Goal: Task Accomplishment & Management: Manage account settings

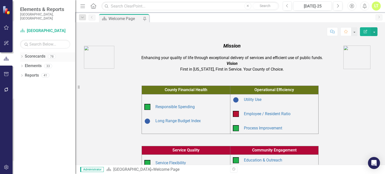
click at [22, 55] on div "Dropdown" at bounding box center [22, 57] width 4 height 4
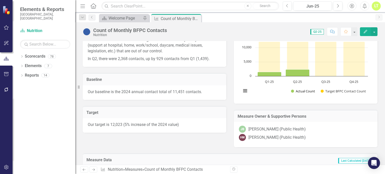
scroll to position [79, 0]
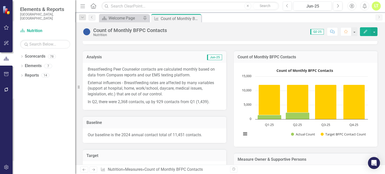
click at [365, 30] on icon "Edit" at bounding box center [366, 32] width 5 height 4
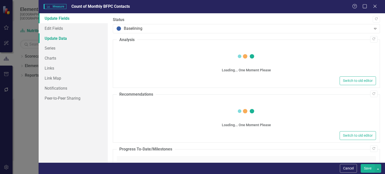
click at [54, 43] on link "Update Data" at bounding box center [73, 38] width 69 height 10
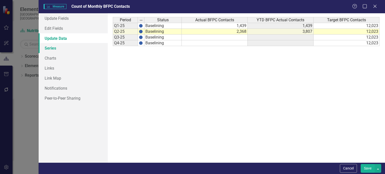
click at [49, 49] on link "Series" at bounding box center [73, 48] width 69 height 10
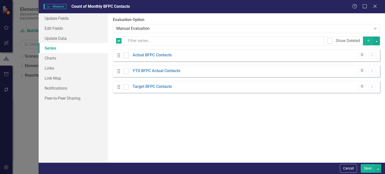
checkbox input "false"
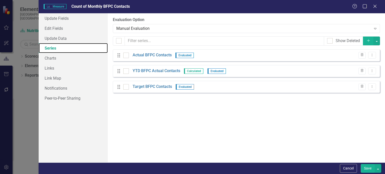
scroll to position [0, 0]
click at [57, 61] on link "Charts" at bounding box center [73, 58] width 69 height 10
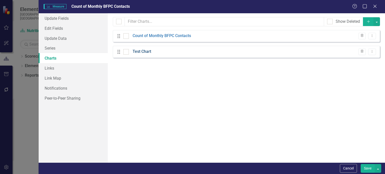
click at [144, 51] on link "Test Chart" at bounding box center [142, 52] width 19 height 6
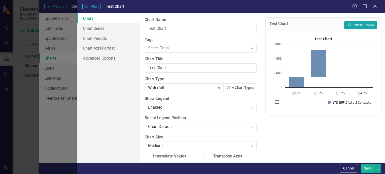
click at [365, 26] on button "Recalculate Refresh Preview" at bounding box center [361, 25] width 33 height 8
click at [238, 90] on button "View Chart Types" at bounding box center [241, 88] width 34 height 9
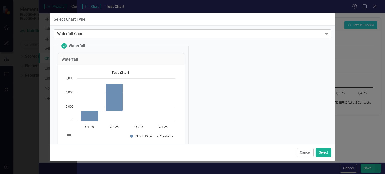
click at [199, 33] on div "Waterfall Chart" at bounding box center [190, 34] width 266 height 6
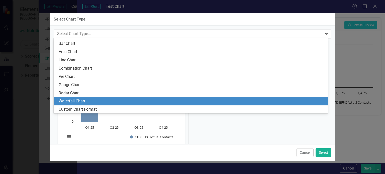
scroll to position [15, 0]
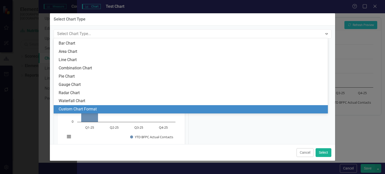
click at [98, 109] on div "Custom Chart Format" at bounding box center [192, 110] width 267 height 6
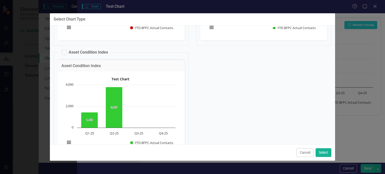
scroll to position [1397, 0]
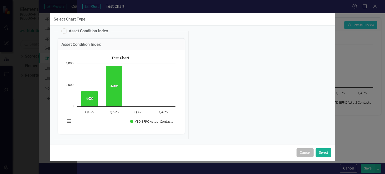
click at [304, 152] on button "Cancel" at bounding box center [305, 153] width 17 height 9
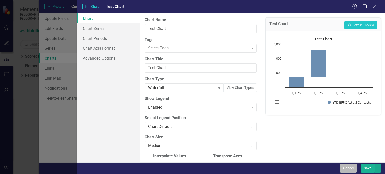
click at [352, 166] on button "Cancel" at bounding box center [348, 168] width 17 height 9
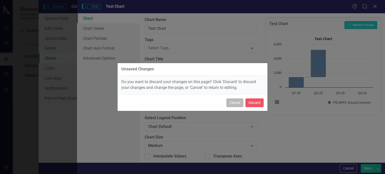
click at [232, 104] on button "Cancel" at bounding box center [235, 103] width 17 height 9
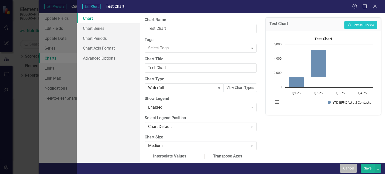
click at [349, 170] on button "Cancel" at bounding box center [348, 168] width 17 height 9
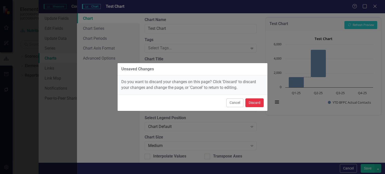
click at [258, 103] on button "Discard" at bounding box center [255, 103] width 18 height 9
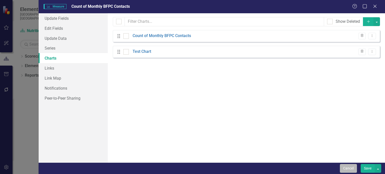
click at [345, 167] on button "Cancel" at bounding box center [348, 168] width 17 height 9
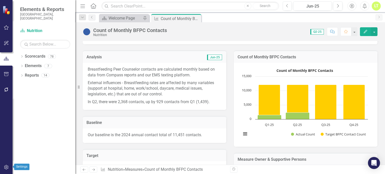
click at [8, 168] on icon "button" at bounding box center [6, 167] width 4 height 5
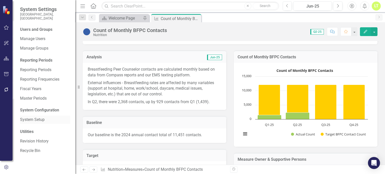
click at [36, 117] on link "System Setup" at bounding box center [45, 120] width 50 height 6
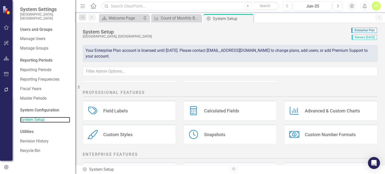
scroll to position [79, 0]
click at [315, 115] on div "Charts Advanced & Custom Charts" at bounding box center [331, 111] width 93 height 20
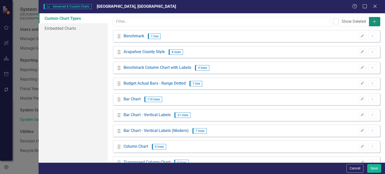
click at [372, 20] on icon "Add" at bounding box center [374, 22] width 5 height 4
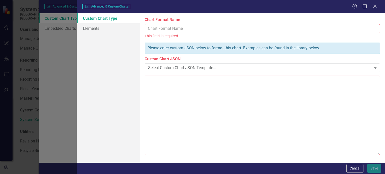
click at [169, 27] on input "Chart Format Name" at bounding box center [263, 28] width 236 height 9
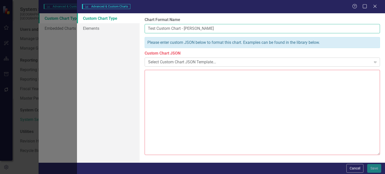
type input "Test Custom Chart - Laura Taylor"
click at [216, 62] on div "Select Custom Chart JSON Template..." at bounding box center [259, 62] width 223 height 6
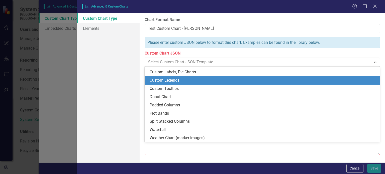
scroll to position [24, 0]
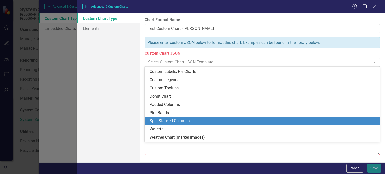
click at [172, 122] on div "Split Stacked Columns" at bounding box center [264, 121] width 228 height 6
type textarea "{ "colors": [ "#6b8eb2", "#6bb28e", "#8e6bb2", "#8eb26b", "#b26b8e", "#b28e6b",…"
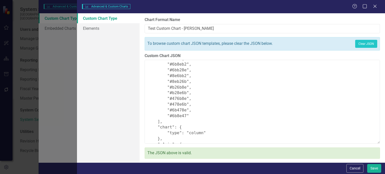
scroll to position [0, 0]
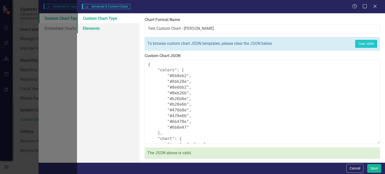
click at [86, 24] on link "Elements" at bounding box center [108, 28] width 63 height 10
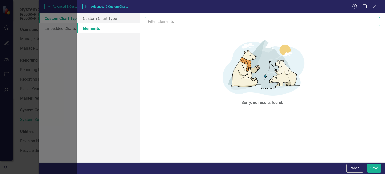
click at [173, 18] on input "text" at bounding box center [263, 21] width 236 height 9
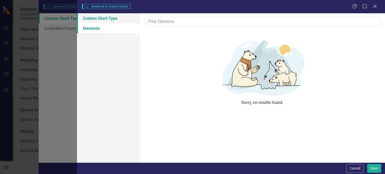
click at [103, 19] on link "Custom Chart Type" at bounding box center [108, 18] width 63 height 10
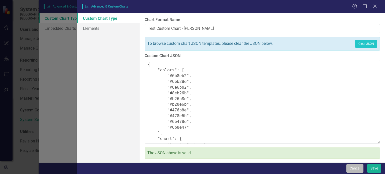
click at [354, 170] on button "Cancel" at bounding box center [355, 168] width 17 height 9
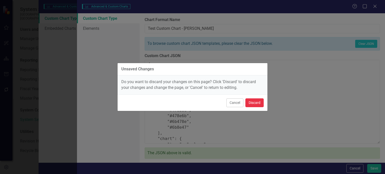
click at [257, 105] on button "Discard" at bounding box center [255, 103] width 18 height 9
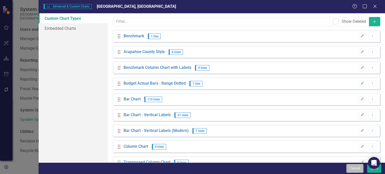
click at [357, 167] on button "Cancel" at bounding box center [355, 168] width 17 height 9
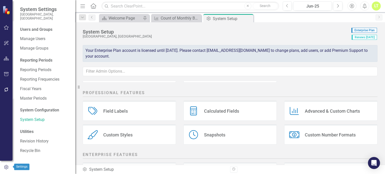
click at [5, 165] on button "button" at bounding box center [6, 168] width 13 height 8
click at [0, 0] on icon "Close" at bounding box center [0, 0] width 0 height 0
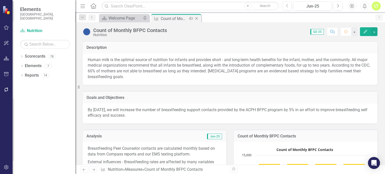
click at [198, 20] on icon "Close" at bounding box center [196, 19] width 5 height 4
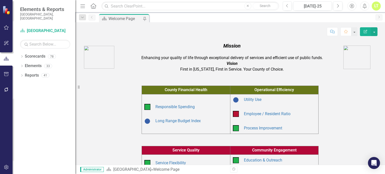
click at [6, 166] on icon "button" at bounding box center [6, 168] width 5 height 4
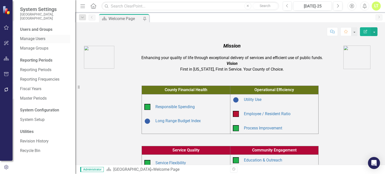
click at [33, 35] on div "Manage Users" at bounding box center [45, 39] width 50 height 8
click at [27, 36] on link "Manage Users" at bounding box center [45, 39] width 50 height 6
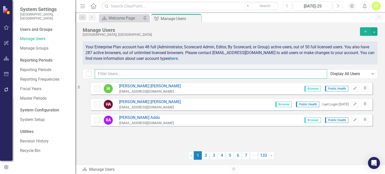
click at [131, 77] on input "text" at bounding box center [211, 74] width 233 height 9
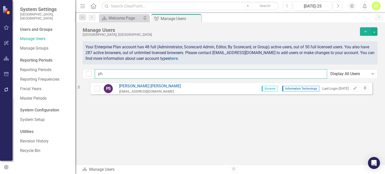
type input "p"
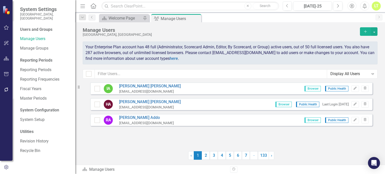
click at [366, 29] on button "Add" at bounding box center [365, 31] width 11 height 9
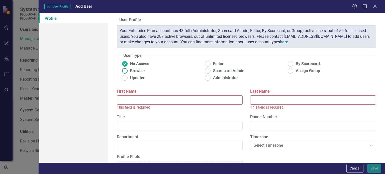
click at [140, 71] on span "Browser" at bounding box center [137, 71] width 15 height 6
click at [129, 71] on input "Browser" at bounding box center [125, 71] width 8 height 8
radio input "true"
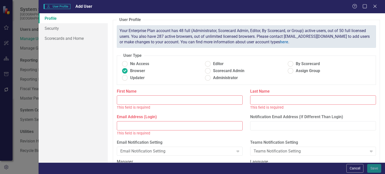
click at [136, 96] on input "First Name" at bounding box center [180, 100] width 126 height 9
paste input "HLee@arapahoegov.com"
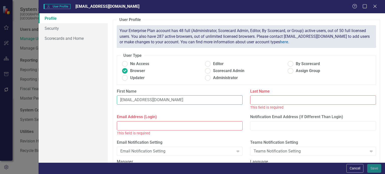
type input "HLee@arapahoegov.com"
click at [139, 119] on label "Email Address (Login)" at bounding box center [180, 117] width 126 height 6
click at [139, 121] on input "Email Address (Login)" at bounding box center [180, 125] width 126 height 9
click at [133, 123] on input "Email Address (Login)" at bounding box center [180, 125] width 126 height 9
paste input "HLee@arapahoegov.com"
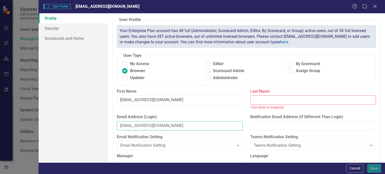
type input "HLee@arapahoegov.com"
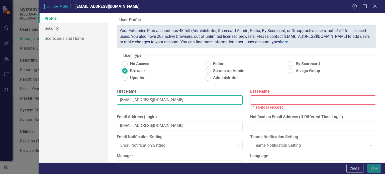
drag, startPoint x: 169, startPoint y: 99, endPoint x: 122, endPoint y: 99, distance: 46.4
click at [122, 99] on input "HLee@arapahoegov.com" at bounding box center [180, 100] width 126 height 9
type input "Hyo--Jae"
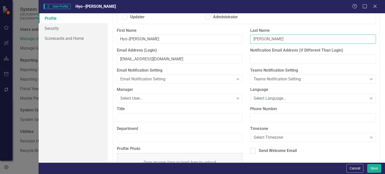
scroll to position [66, 0]
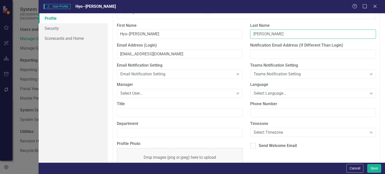
type input "Lee"
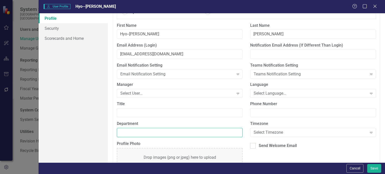
click at [135, 133] on input "Department" at bounding box center [180, 132] width 126 height 9
type input "Public Health"
click at [76, 42] on link "Scorecards and Home" at bounding box center [73, 38] width 69 height 10
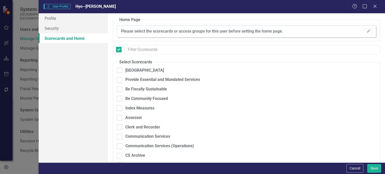
checkbox input "false"
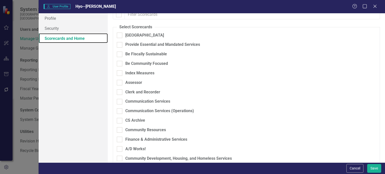
scroll to position [36, 0]
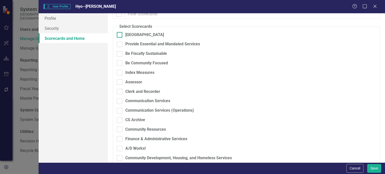
click at [122, 37] on div "[GEOGRAPHIC_DATA]" at bounding box center [220, 35] width 207 height 6
click at [120, 35] on input "[GEOGRAPHIC_DATA]" at bounding box center [118, 33] width 3 height 3
checkbox input "true"
click at [121, 45] on div at bounding box center [120, 45] width 6 height 6
click at [120, 45] on input "Provide Essential and Mandated Services" at bounding box center [118, 43] width 3 height 3
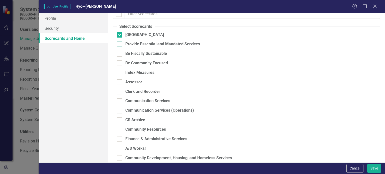
checkbox input "true"
click at [119, 54] on input "Be Fiscally Sustainable" at bounding box center [118, 52] width 3 height 3
checkbox input "true"
click at [117, 66] on div "Be Community Focused" at bounding box center [220, 65] width 207 height 10
click at [119, 63] on input "Be Community Focused" at bounding box center [118, 61] width 3 height 3
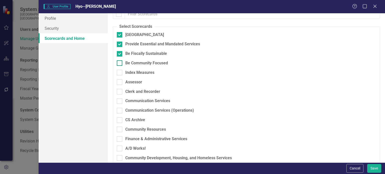
checkbox input "true"
drag, startPoint x: 119, startPoint y: 78, endPoint x: 120, endPoint y: 72, distance: 5.6
click at [120, 72] on div "Index Measures" at bounding box center [220, 75] width 207 height 10
click at [120, 72] on input "Index Measures" at bounding box center [118, 71] width 3 height 3
checkbox input "true"
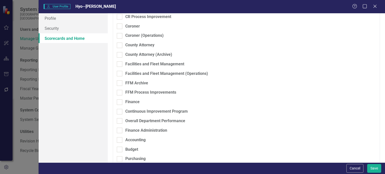
scroll to position [233, 0]
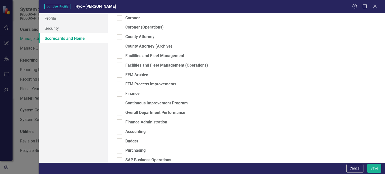
click at [120, 103] on div at bounding box center [120, 104] width 6 height 6
click at [120, 103] on input "Continuous Improvement Program" at bounding box center [118, 102] width 3 height 3
checkbox input "true"
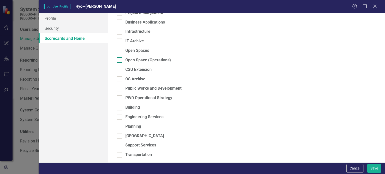
scroll to position [476, 0]
click at [122, 89] on div "Public Works and Development" at bounding box center [220, 89] width 207 height 6
click at [120, 89] on input "Public Works and Development" at bounding box center [118, 87] width 3 height 3
checkbox input "true"
click at [120, 99] on div at bounding box center [120, 98] width 6 height 6
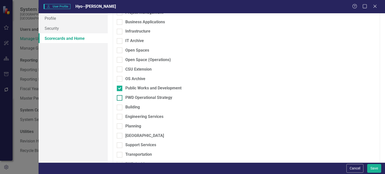
click at [120, 99] on input "PWD Operational Strategy" at bounding box center [118, 96] width 3 height 3
checkbox input "true"
click at [120, 108] on div at bounding box center [120, 108] width 6 height 6
click at [120, 108] on input "Building" at bounding box center [118, 106] width 3 height 3
checkbox input "true"
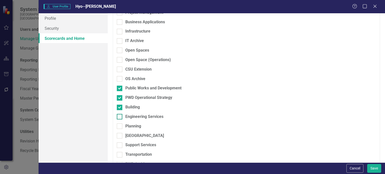
click at [120, 118] on div at bounding box center [120, 117] width 6 height 6
click at [120, 117] on input "Engineering Services" at bounding box center [118, 115] width 3 height 3
checkbox input "true"
click at [119, 125] on input "Planning" at bounding box center [118, 125] width 3 height 3
checkbox input "true"
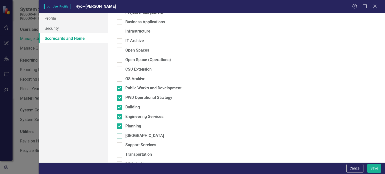
click at [120, 136] on input "[GEOGRAPHIC_DATA]" at bounding box center [118, 134] width 3 height 3
checkbox input "true"
click at [119, 149] on div "Support Services" at bounding box center [220, 148] width 207 height 10
click at [119, 148] on div at bounding box center [120, 146] width 6 height 6
click at [119, 146] on input "Support Services" at bounding box center [118, 144] width 3 height 3
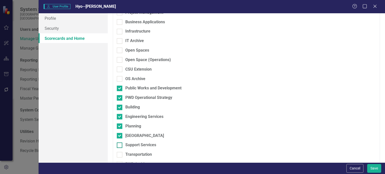
checkbox input "true"
click at [120, 158] on div "Transportation" at bounding box center [220, 157] width 207 height 10
click at [120, 157] on div at bounding box center [120, 155] width 6 height 6
click at [120, 156] on input "Transportation" at bounding box center [118, 153] width 3 height 3
checkbox input "true"
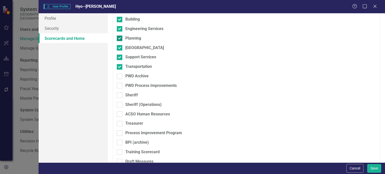
scroll to position [564, 0]
click at [120, 84] on div at bounding box center [120, 86] width 6 height 6
click at [120, 84] on input "PWD Process Improvements" at bounding box center [118, 84] width 3 height 3
checkbox input "true"
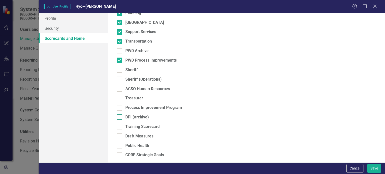
scroll to position [590, 0]
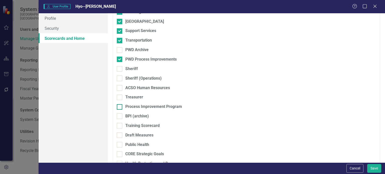
click at [120, 107] on div at bounding box center [120, 107] width 6 height 6
click at [120, 107] on input "Process Improvement Program" at bounding box center [118, 105] width 3 height 3
checkbox input "true"
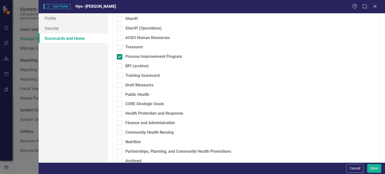
scroll to position [649, 0]
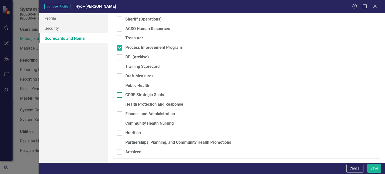
click at [121, 97] on div at bounding box center [120, 96] width 6 height 6
click at [120, 96] on input "CORE Strategic Goals" at bounding box center [118, 94] width 3 height 3
checkbox input "true"
click at [121, 105] on div at bounding box center [120, 105] width 6 height 6
click at [120, 105] on input "Health Protection and Response" at bounding box center [118, 103] width 3 height 3
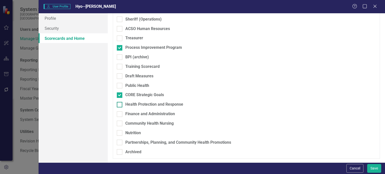
checkbox input "true"
click at [119, 115] on div at bounding box center [120, 115] width 6 height 6
click at [119, 115] on input "Finance and Administration" at bounding box center [118, 113] width 3 height 3
checkbox input "true"
click at [119, 123] on input "Community Health Nursing" at bounding box center [118, 122] width 3 height 3
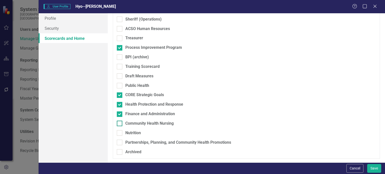
checkbox input "true"
click at [119, 135] on div at bounding box center [120, 133] width 6 height 6
click at [119, 134] on input "Nutrition" at bounding box center [118, 131] width 3 height 3
checkbox input "true"
click at [118, 143] on input "Partnerships, Planning, and Community Health Promotions" at bounding box center [118, 141] width 3 height 3
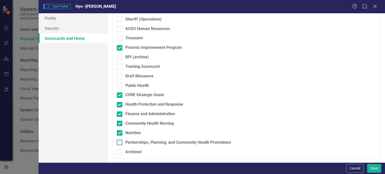
checkbox input "true"
click at [119, 152] on input "Archived" at bounding box center [118, 151] width 3 height 3
checkbox input "true"
click at [62, 21] on link "Profile" at bounding box center [73, 18] width 69 height 10
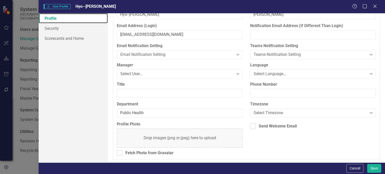
scroll to position [0, 0]
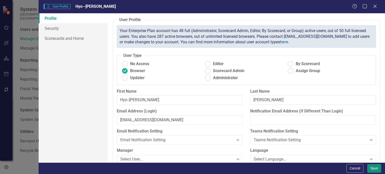
click at [376, 171] on button "Save" at bounding box center [375, 168] width 14 height 9
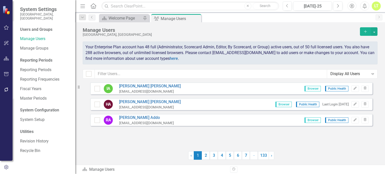
click at [363, 34] on button "Add" at bounding box center [365, 31] width 11 height 9
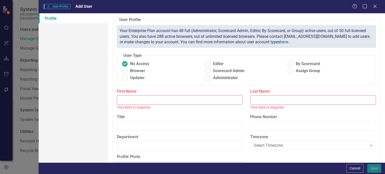
click at [204, 98] on input "First Name" at bounding box center [180, 100] width 126 height 9
type input "Selah"
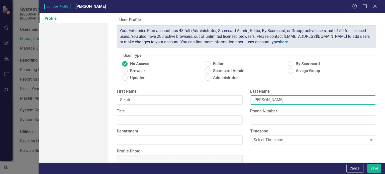
type input "Riehl"
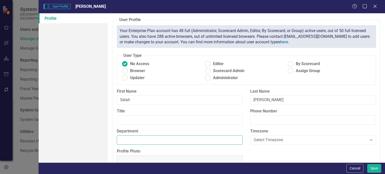
click at [143, 137] on input "Department" at bounding box center [180, 140] width 126 height 9
type input "Public Health"
click at [133, 70] on span "Browser" at bounding box center [137, 71] width 15 height 6
click at [129, 70] on input "Browser" at bounding box center [125, 71] width 8 height 8
radio input "true"
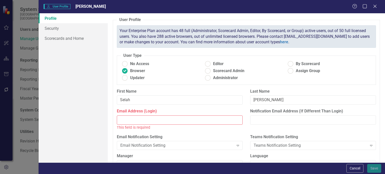
click at [153, 118] on input "Email Address (Login)" at bounding box center [180, 120] width 126 height 9
paste input "SRiehl@arapahoegov.com"
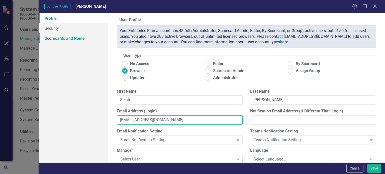
type input "SRiehl@arapahoegov.com"
click at [71, 36] on link "Scorecards and Home" at bounding box center [73, 38] width 69 height 10
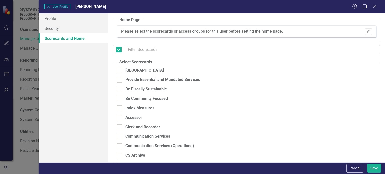
checkbox input "false"
click at [134, 69] on div "[GEOGRAPHIC_DATA]" at bounding box center [144, 71] width 39 height 6
click at [120, 69] on input "[GEOGRAPHIC_DATA]" at bounding box center [118, 69] width 3 height 3
checkbox input "true"
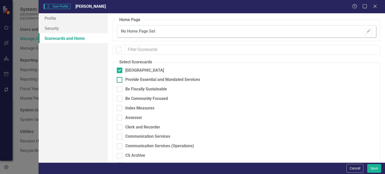
click at [133, 78] on div "Provide Essential and Mandated Services" at bounding box center [162, 80] width 75 height 6
click at [120, 78] on input "Provide Essential and Mandated Services" at bounding box center [118, 78] width 3 height 3
checkbox input "true"
click at [129, 91] on div "Be Fiscally Sustainable" at bounding box center [146, 90] width 42 height 6
click at [120, 90] on input "Be Fiscally Sustainable" at bounding box center [118, 88] width 3 height 3
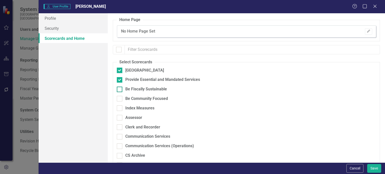
checkbox input "true"
click at [128, 95] on div "Be Fiscally Sustainable" at bounding box center [220, 92] width 207 height 10
click at [127, 100] on div "Be Community Focused" at bounding box center [146, 99] width 43 height 6
click at [120, 99] on input "Be Community Focused" at bounding box center [118, 97] width 3 height 3
checkbox input "true"
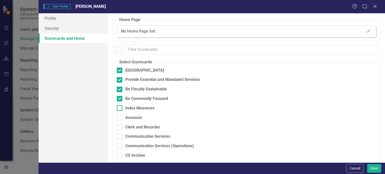
click at [128, 108] on div "Index Measures" at bounding box center [139, 109] width 29 height 6
click at [120, 108] on input "Index Measures" at bounding box center [118, 107] width 3 height 3
checkbox input "true"
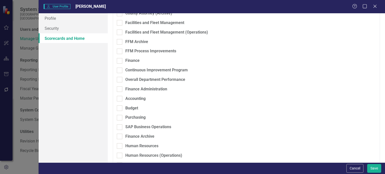
scroll to position [267, 0]
click at [136, 68] on div "Continuous Improvement Program" at bounding box center [156, 70] width 62 height 6
click at [120, 68] on input "Continuous Improvement Program" at bounding box center [118, 68] width 3 height 3
checkbox input "true"
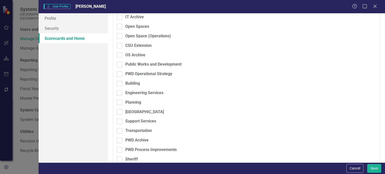
scroll to position [500, 0]
click at [135, 64] on div "Public Works and Development" at bounding box center [153, 64] width 56 height 6
click at [120, 64] on input "Public Works and Development" at bounding box center [118, 63] width 3 height 3
checkbox input "true"
click at [130, 72] on div "PWD Operational Strategy" at bounding box center [148, 74] width 47 height 6
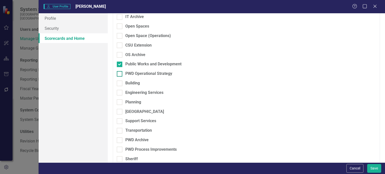
click at [120, 72] on input "PWD Operational Strategy" at bounding box center [118, 72] width 3 height 3
checkbox input "true"
click at [128, 83] on div "Building" at bounding box center [132, 84] width 15 height 6
click at [120, 83] on input "Building" at bounding box center [118, 82] width 3 height 3
checkbox input "true"
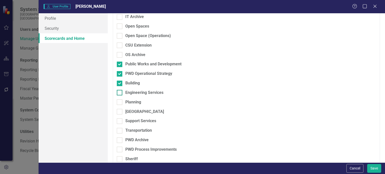
click at [129, 92] on div "Engineering Services" at bounding box center [144, 93] width 38 height 6
click at [120, 92] on input "Engineering Services" at bounding box center [118, 91] width 3 height 3
checkbox input "true"
click at [128, 101] on div "Planning" at bounding box center [133, 103] width 16 height 6
click at [120, 101] on input "Planning" at bounding box center [118, 101] width 3 height 3
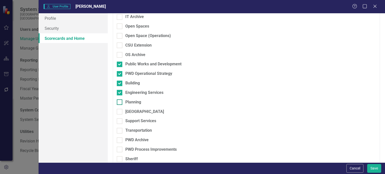
checkbox input "true"
click at [128, 110] on div "[GEOGRAPHIC_DATA]" at bounding box center [144, 112] width 39 height 6
click at [120, 110] on input "[GEOGRAPHIC_DATA]" at bounding box center [118, 110] width 3 height 3
checkbox input "true"
click at [128, 120] on div "Support Services" at bounding box center [140, 121] width 31 height 6
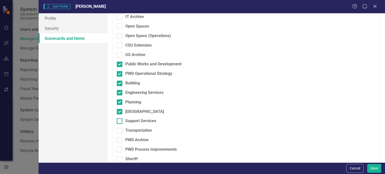
click at [120, 120] on input "Support Services" at bounding box center [118, 120] width 3 height 3
checkbox input "true"
click at [130, 127] on div "Support Services" at bounding box center [220, 123] width 207 height 10
click at [130, 129] on div "Transportation" at bounding box center [138, 131] width 27 height 6
click at [120, 129] on input "Transportation" at bounding box center [118, 129] width 3 height 3
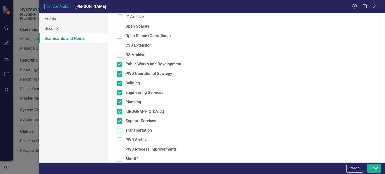
checkbox input "true"
click at [129, 139] on div "PWD Archive" at bounding box center [136, 141] width 23 height 6
click at [120, 139] on input "PWD Archive" at bounding box center [118, 139] width 3 height 3
checkbox input "true"
click at [133, 154] on div "PWD Process Improvements" at bounding box center [220, 152] width 207 height 10
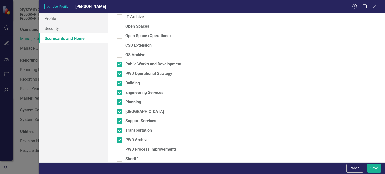
click at [133, 154] on div "PWD Process Improvements" at bounding box center [220, 152] width 207 height 10
click at [141, 150] on div "PWD Process Improvements" at bounding box center [150, 150] width 51 height 6
click at [120, 150] on input "PWD Process Improvements" at bounding box center [118, 148] width 3 height 3
checkbox input "true"
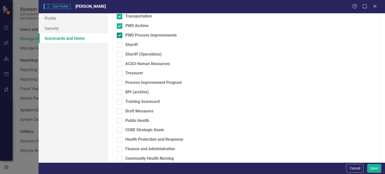
scroll to position [649, 0]
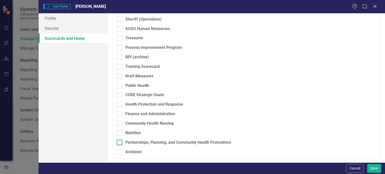
click at [137, 140] on div "Partnerships, Planning, and Community Health Promotions" at bounding box center [178, 143] width 106 height 6
click at [120, 140] on input "Partnerships, Planning, and Community Health Promotions" at bounding box center [118, 141] width 3 height 3
checkbox input "true"
click at [129, 152] on div "Archived" at bounding box center [133, 153] width 16 height 6
click at [120, 152] on input "Archived" at bounding box center [118, 151] width 3 height 3
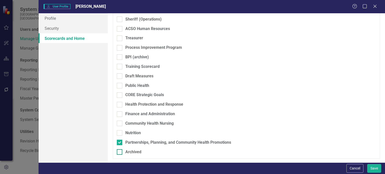
checkbox input "true"
click at [134, 132] on div "Nutrition" at bounding box center [133, 133] width 16 height 6
click at [120, 132] on input "Nutrition" at bounding box center [118, 131] width 3 height 3
checkbox input "true"
click at [135, 123] on div "Community Health Nursing" at bounding box center [149, 124] width 48 height 6
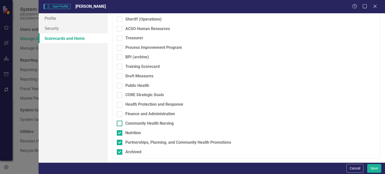
click at [120, 123] on input "Community Health Nursing" at bounding box center [118, 122] width 3 height 3
checkbox input "true"
click at [138, 109] on div "Health Protection and Response" at bounding box center [220, 107] width 207 height 10
click at [133, 114] on div "Finance and Administration" at bounding box center [150, 114] width 50 height 6
click at [120, 114] on input "Finance and Administration" at bounding box center [118, 113] width 3 height 3
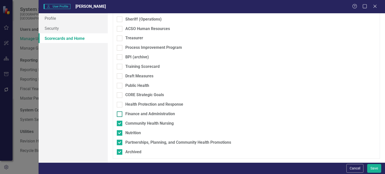
checkbox input "true"
click at [133, 104] on div "Health Protection and Response" at bounding box center [154, 105] width 58 height 6
click at [120, 104] on input "Health Protection and Response" at bounding box center [118, 103] width 3 height 3
checkbox input "true"
click at [134, 94] on div "CORE Strategic Goals" at bounding box center [144, 95] width 39 height 6
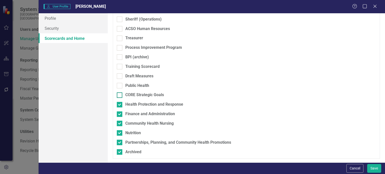
click at [120, 94] on input "CORE Strategic Goals" at bounding box center [118, 94] width 3 height 3
checkbox input "true"
click at [135, 86] on div "Public Health" at bounding box center [137, 86] width 24 height 6
click at [120, 86] on input "Public Health" at bounding box center [118, 84] width 3 height 3
checkbox input "true"
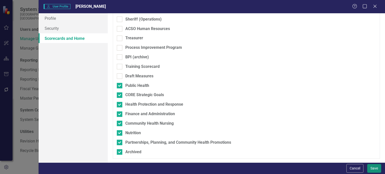
click at [372, 165] on button "Save" at bounding box center [375, 168] width 14 height 9
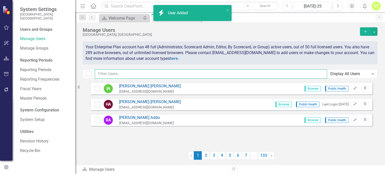
click at [184, 75] on input "text" at bounding box center [211, 74] width 233 height 9
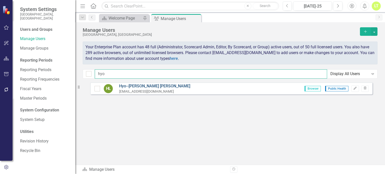
type input "hyo"
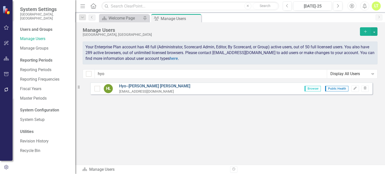
click at [137, 86] on link "Hyo--Jae Lee" at bounding box center [154, 87] width 71 height 6
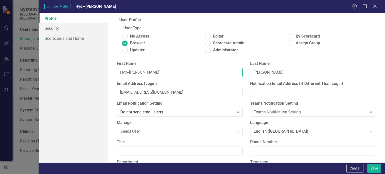
click at [129, 73] on input "Hyo--Jae" at bounding box center [180, 72] width 126 height 9
type input "Hyo-Jae"
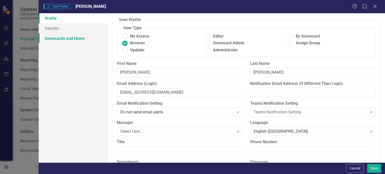
click at [54, 39] on link "Scorecards and Home" at bounding box center [73, 38] width 69 height 10
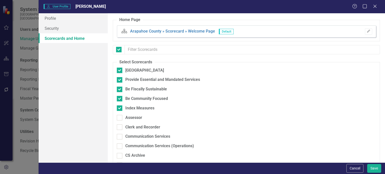
checkbox input "false"
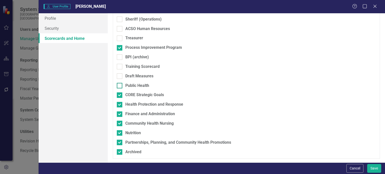
click at [129, 87] on div "Public Health" at bounding box center [137, 86] width 24 height 6
click at [120, 86] on input "Public Health" at bounding box center [118, 84] width 3 height 3
checkbox input "true"
click at [371, 167] on button "Save" at bounding box center [375, 168] width 14 height 9
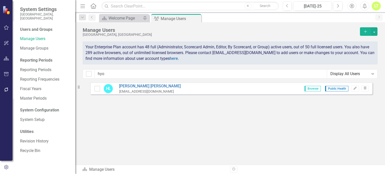
click at [366, 29] on button "Add" at bounding box center [365, 31] width 11 height 9
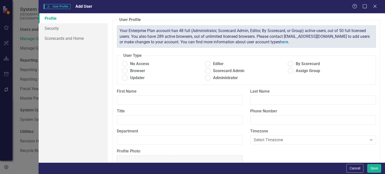
radio input "true"
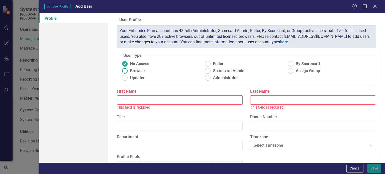
click at [145, 69] on label "Browser" at bounding box center [162, 71] width 83 height 6
click at [129, 69] on input "Browser" at bounding box center [125, 71] width 8 height 8
radio input "true"
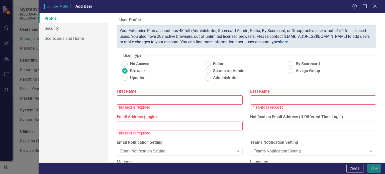
click at [131, 96] on input "First Name" at bounding box center [180, 100] width 126 height 9
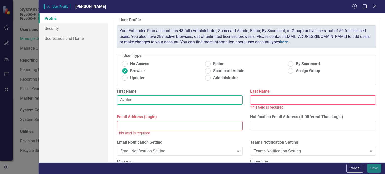
type input "Avalon"
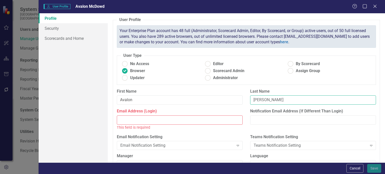
type input "McDowd"
paste input "AMcdowd@arapahoegov.com"
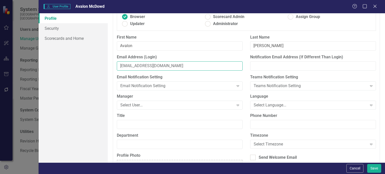
scroll to position [55, 0]
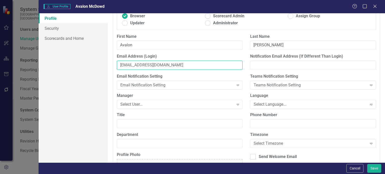
type input "AMcdowd@arapahoegov.com"
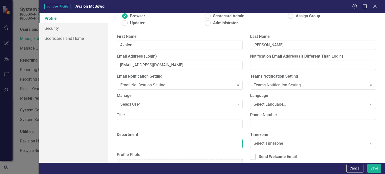
click at [124, 142] on input "Department" at bounding box center [180, 143] width 126 height 9
type input "Public Health"
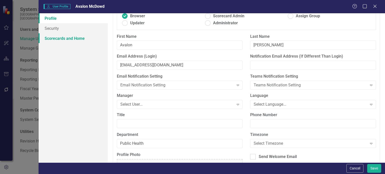
click at [58, 41] on link "Scorecards and Home" at bounding box center [73, 38] width 69 height 10
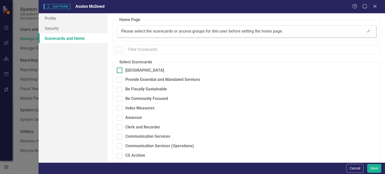
click at [136, 72] on div "[GEOGRAPHIC_DATA]" at bounding box center [144, 71] width 39 height 6
click at [120, 71] on input "[GEOGRAPHIC_DATA]" at bounding box center [118, 69] width 3 height 3
checkbox input "true"
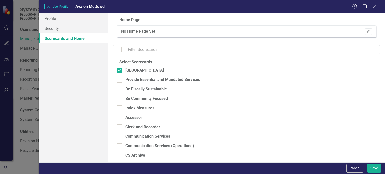
click at [136, 83] on div "Provide Essential and Mandated Services" at bounding box center [220, 82] width 207 height 10
click at [137, 80] on div "Provide Essential and Mandated Services" at bounding box center [162, 80] width 75 height 6
click at [120, 80] on input "Provide Essential and Mandated Services" at bounding box center [118, 78] width 3 height 3
checkbox input "true"
click at [134, 90] on div "Be Fiscally Sustainable" at bounding box center [146, 90] width 42 height 6
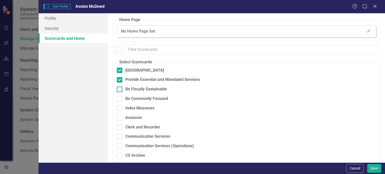
click at [120, 90] on input "Be Fiscally Sustainable" at bounding box center [118, 88] width 3 height 3
checkbox input "true"
click at [133, 100] on div "Be Community Focused" at bounding box center [146, 99] width 43 height 6
click at [120, 99] on input "Be Community Focused" at bounding box center [118, 97] width 3 height 3
checkbox input "true"
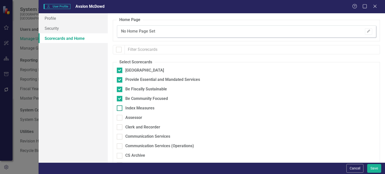
click at [130, 108] on div "Index Measures" at bounding box center [139, 109] width 29 height 6
click at [120, 108] on input "Index Measures" at bounding box center [118, 107] width 3 height 3
checkbox input "true"
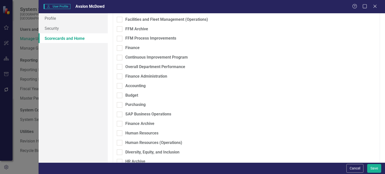
scroll to position [279, 0]
click at [143, 56] on div "Continuous Improvement Program" at bounding box center [156, 57] width 62 height 6
click at [120, 56] on input "Continuous Improvement Program" at bounding box center [118, 56] width 3 height 3
checkbox input "true"
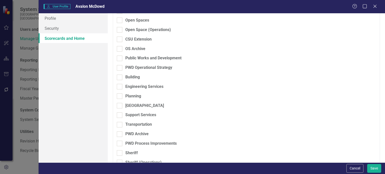
scroll to position [506, 0]
click at [143, 56] on div "Public Works and Development" at bounding box center [153, 58] width 56 height 6
click at [120, 56] on input "Public Works and Development" at bounding box center [118, 57] width 3 height 3
checkbox input "true"
click at [139, 67] on div "PWD Operational Strategy" at bounding box center [148, 68] width 47 height 6
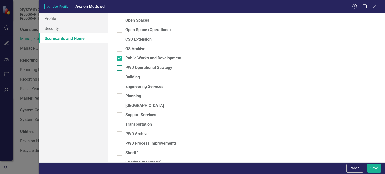
click at [120, 67] on input "PWD Operational Strategy" at bounding box center [118, 66] width 3 height 3
checkbox input "true"
click at [132, 77] on div "Building" at bounding box center [132, 78] width 15 height 6
click at [120, 77] on input "Building" at bounding box center [118, 76] width 3 height 3
checkbox input "true"
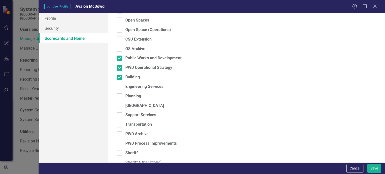
click at [132, 86] on div "Engineering Services" at bounding box center [144, 87] width 38 height 6
click at [120, 86] on input "Engineering Services" at bounding box center [118, 85] width 3 height 3
checkbox input "true"
click at [131, 95] on div "Planning" at bounding box center [133, 97] width 16 height 6
click at [120, 95] on input "Planning" at bounding box center [118, 95] width 3 height 3
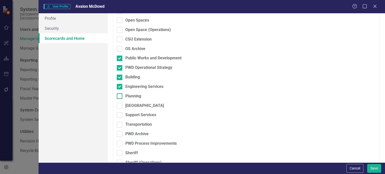
checkbox input "true"
click at [131, 105] on div "[GEOGRAPHIC_DATA]" at bounding box center [144, 106] width 39 height 6
click at [120, 105] on input "[GEOGRAPHIC_DATA]" at bounding box center [118, 104] width 3 height 3
checkbox input "true"
click at [130, 114] on div "Support Services" at bounding box center [140, 115] width 31 height 6
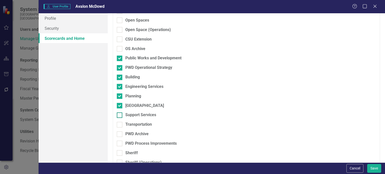
click at [120, 114] on input "Support Services" at bounding box center [118, 114] width 3 height 3
checkbox input "true"
click at [130, 124] on div "Transportation" at bounding box center [138, 125] width 27 height 6
click at [120, 124] on input "Transportation" at bounding box center [118, 123] width 3 height 3
checkbox input "true"
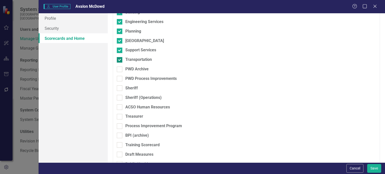
scroll to position [573, 0]
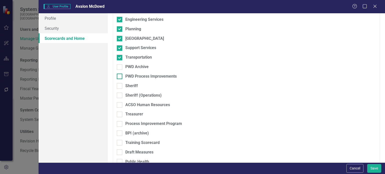
click at [137, 76] on div "PWD Process Improvements" at bounding box center [150, 77] width 51 height 6
click at [120, 76] on input "PWD Process Improvements" at bounding box center [118, 75] width 3 height 3
checkbox input "true"
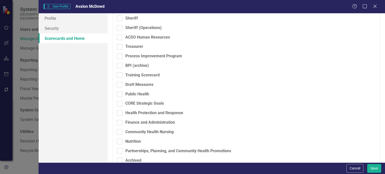
scroll to position [649, 0]
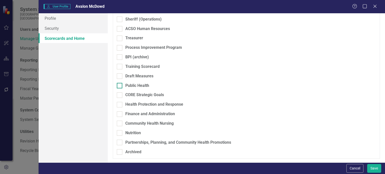
click at [134, 85] on div "Public Health" at bounding box center [137, 86] width 24 height 6
click at [120, 85] on input "Public Health" at bounding box center [118, 84] width 3 height 3
checkbox input "true"
click at [140, 49] on div "Process Improvement Program" at bounding box center [153, 48] width 57 height 6
click at [120, 48] on input "Process Improvement Program" at bounding box center [118, 46] width 3 height 3
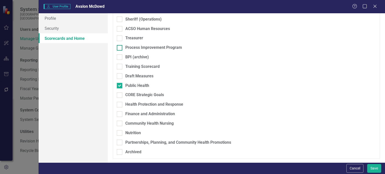
checkbox input "true"
click at [134, 98] on div "CORE Strategic Goals" at bounding box center [144, 95] width 39 height 6
click at [120, 96] on input "CORE Strategic Goals" at bounding box center [118, 94] width 3 height 3
checkbox input "true"
click at [133, 107] on div "Health Protection and Response" at bounding box center [154, 105] width 58 height 6
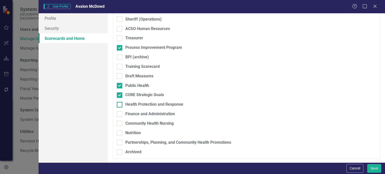
click at [120, 105] on input "Health Protection and Response" at bounding box center [118, 103] width 3 height 3
checkbox input "true"
click at [132, 114] on div "Finance and Administration" at bounding box center [150, 114] width 50 height 6
click at [120, 114] on input "Finance and Administration" at bounding box center [118, 113] width 3 height 3
checkbox input "true"
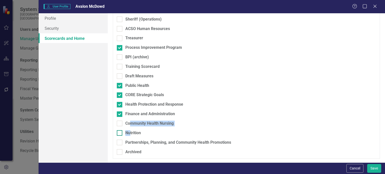
drag, startPoint x: 130, startPoint y: 124, endPoint x: 129, endPoint y: 131, distance: 7.3
click at [129, 131] on div "Nutrition" at bounding box center [133, 133] width 16 height 6
click at [120, 131] on input "Nutrition" at bounding box center [118, 131] width 3 height 3
checkbox input "true"
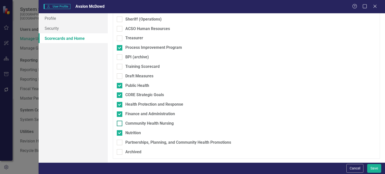
click at [131, 125] on div "Community Health Nursing" at bounding box center [149, 124] width 48 height 6
click at [120, 124] on input "Community Health Nursing" at bounding box center [118, 122] width 3 height 3
checkbox input "true"
click at [133, 142] on div "Partnerships, Planning, and Community Health Promotions" at bounding box center [178, 143] width 106 height 6
click at [120, 142] on input "Partnerships, Planning, and Community Health Promotions" at bounding box center [118, 141] width 3 height 3
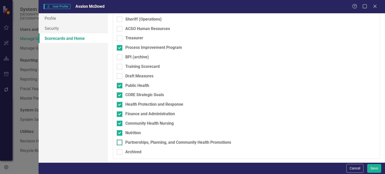
checkbox input "true"
click at [130, 150] on div "Archived" at bounding box center [133, 153] width 16 height 6
click at [120, 150] on input "Archived" at bounding box center [118, 151] width 3 height 3
checkbox input "true"
click at [370, 168] on button "Save" at bounding box center [375, 168] width 14 height 9
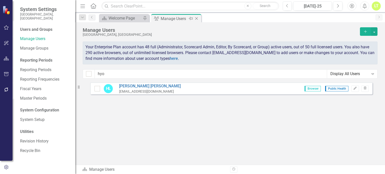
click at [197, 19] on icon "Close" at bounding box center [196, 19] width 5 height 4
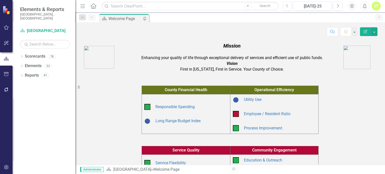
click at [105, 92] on div "County Financial Health Operational Efficiency Responsible Spending Long Range …" at bounding box center [230, 107] width 295 height 54
click at [250, 101] on link "Utility Use" at bounding box center [253, 99] width 18 height 5
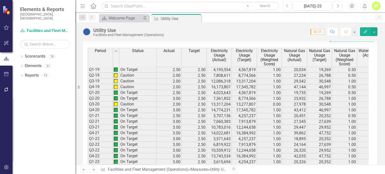
scroll to position [393, 0]
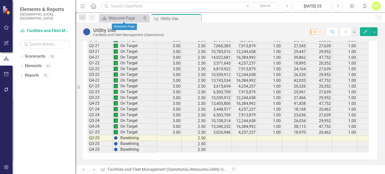
click at [114, 15] on div "Scorecard Welcome Page Pin" at bounding box center [124, 18] width 50 height 8
click at [115, 16] on div "Welcome Page" at bounding box center [125, 18] width 33 height 6
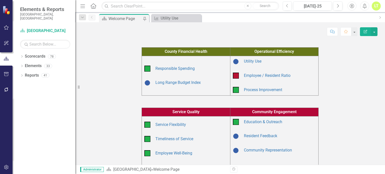
scroll to position [45, 0]
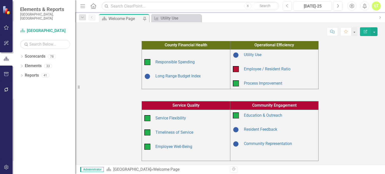
click at [156, 130] on td "Timeliness of Service" at bounding box center [191, 132] width 75 height 9
click at [169, 131] on link "Timeliness of Service" at bounding box center [175, 132] width 38 height 5
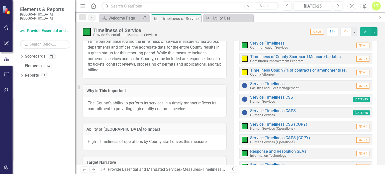
scroll to position [211, 0]
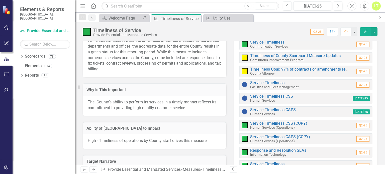
click at [259, 81] on div "Service Timeliness Facilities and Fleet Management" at bounding box center [270, 85] width 57 height 9
click at [258, 81] on link "Service Timeliness" at bounding box center [267, 83] width 34 height 5
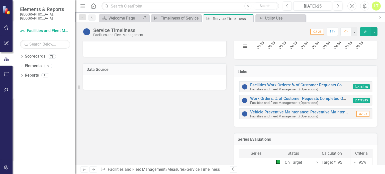
scroll to position [78, 0]
click at [196, 16] on icon "Close" at bounding box center [197, 18] width 5 height 4
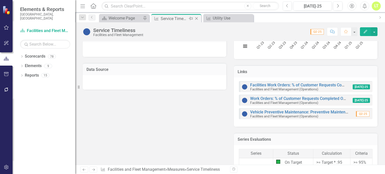
click at [197, 19] on icon "Close" at bounding box center [196, 19] width 5 height 4
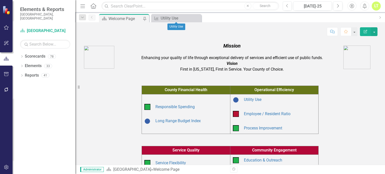
click at [0, 0] on icon "Close" at bounding box center [0, 0] width 0 height 0
